Goal: Task Accomplishment & Management: Manage account settings

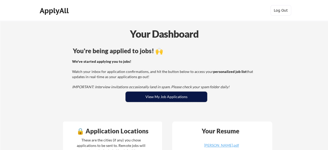
click at [171, 96] on button "View My Job Applications" at bounding box center [167, 97] width 82 height 10
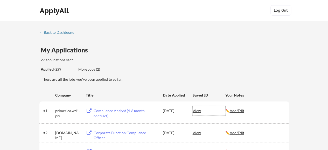
click at [196, 114] on div "View" at bounding box center [209, 110] width 33 height 9
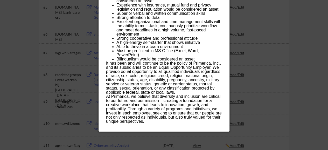
scroll to position [201, 0]
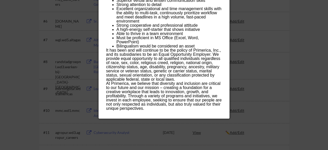
click at [315, 42] on div at bounding box center [164, 75] width 328 height 150
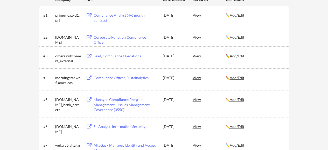
scroll to position [84, 0]
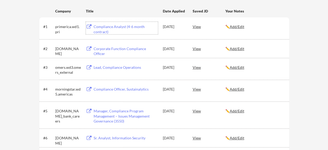
click at [111, 27] on div "Compliance Analyst (4-6 month contract)" at bounding box center [126, 29] width 64 height 10
click at [229, 26] on div "✏️ Add/Edit" at bounding box center [255, 26] width 59 height 5
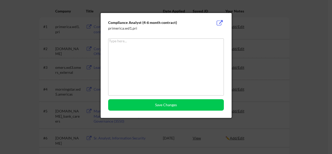
drag, startPoint x: 268, startPoint y: 44, endPoint x: 306, endPoint y: 40, distance: 38.1
click at [306, 40] on div at bounding box center [166, 77] width 332 height 154
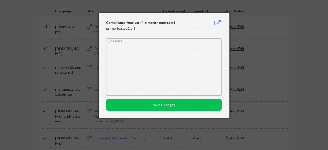
click at [306, 40] on div at bounding box center [164, 75] width 328 height 150
